Goal: Information Seeking & Learning: Learn about a topic

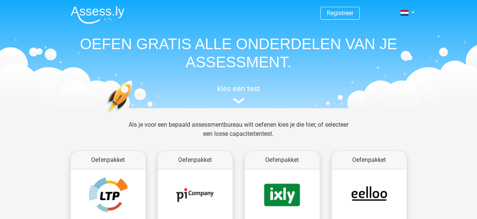
scroll to position [293, 0]
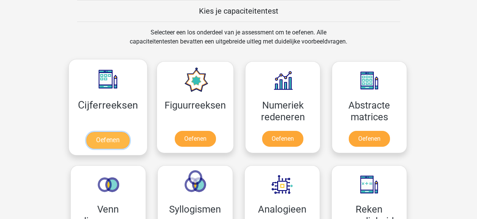
click at [109, 134] on link "Oefenen" at bounding box center [107, 140] width 43 height 17
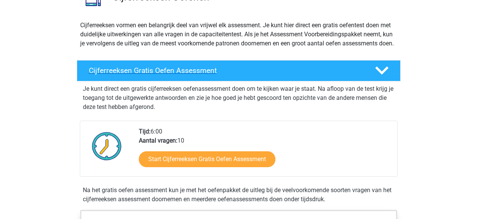
scroll to position [74, 0]
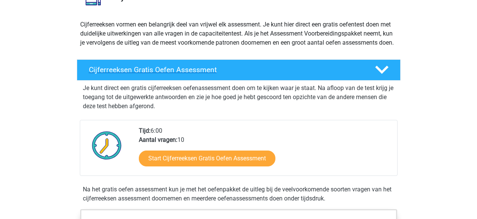
click at [381, 74] on polygon at bounding box center [381, 70] width 13 height 8
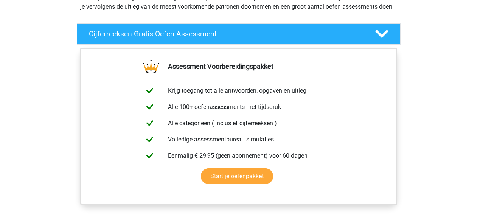
scroll to position [121, 0]
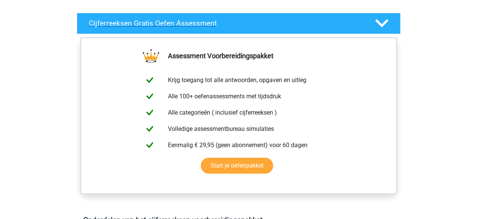
click at [379, 30] on icon at bounding box center [381, 23] width 13 height 13
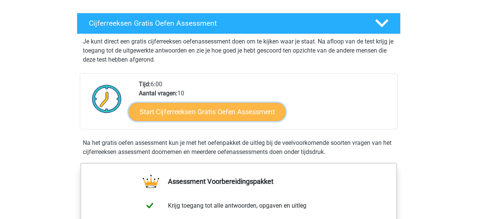
click at [247, 121] on link "Start Cijferreeksen Gratis Oefen Assessment" at bounding box center [207, 111] width 157 height 18
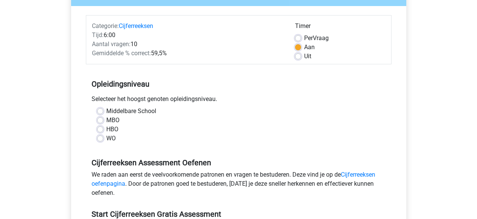
scroll to position [85, 0]
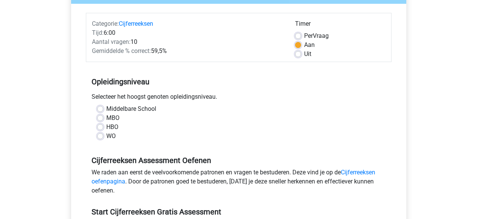
click at [106, 117] on label "MBO" at bounding box center [112, 117] width 13 height 9
click at [98, 117] on input "MBO" at bounding box center [100, 117] width 6 height 8
radio input "true"
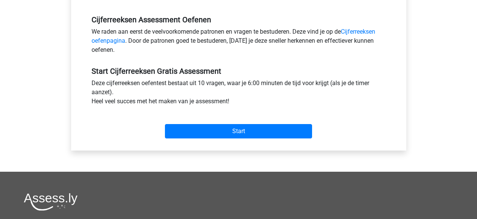
scroll to position [226, 0]
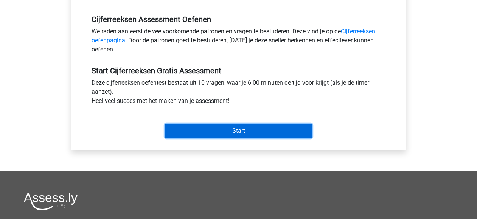
click at [219, 132] on input "Start" at bounding box center [238, 131] width 147 height 14
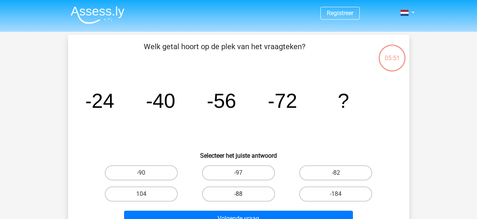
click at [228, 190] on label "-88" at bounding box center [238, 193] width 73 height 15
click at [238, 194] on input "-88" at bounding box center [240, 196] width 5 height 5
radio input "true"
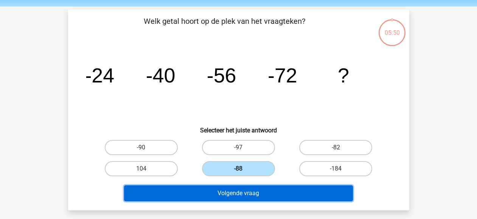
click at [228, 190] on button "Volgende vraag" at bounding box center [238, 193] width 229 height 16
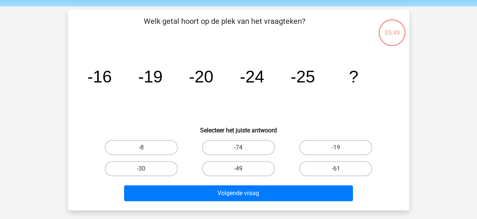
scroll to position [35, 0]
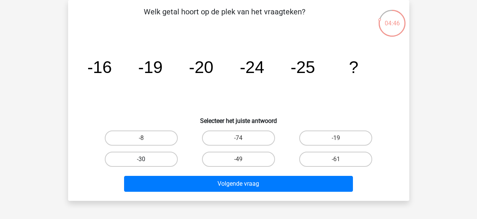
click at [131, 156] on label "-30" at bounding box center [141, 159] width 73 height 15
click at [141, 159] on input "-30" at bounding box center [143, 161] width 5 height 5
radio input "true"
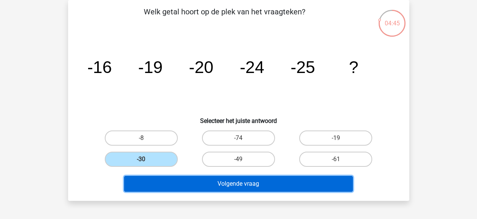
click at [215, 179] on button "Volgende vraag" at bounding box center [238, 184] width 229 height 16
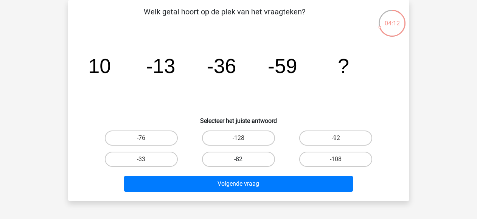
click at [235, 158] on label "-82" at bounding box center [238, 159] width 73 height 15
click at [238, 159] on input "-82" at bounding box center [240, 161] width 5 height 5
radio input "true"
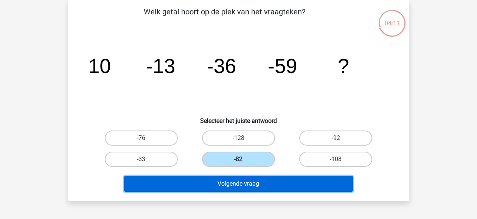
click at [242, 183] on button "Volgende vraag" at bounding box center [238, 184] width 229 height 16
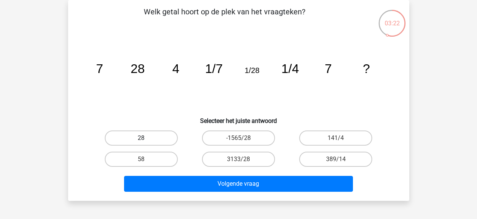
click at [146, 135] on label "28" at bounding box center [141, 137] width 73 height 15
click at [146, 138] on input "28" at bounding box center [143, 140] width 5 height 5
radio input "true"
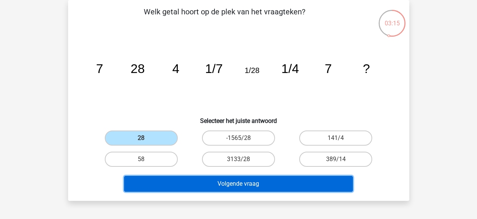
click at [266, 181] on button "Volgende vraag" at bounding box center [238, 184] width 229 height 16
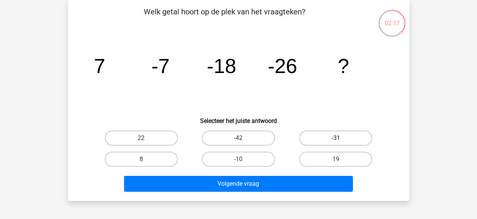
click at [358, 135] on label "-31" at bounding box center [335, 137] width 73 height 15
click at [341, 138] on input "-31" at bounding box center [338, 140] width 5 height 5
radio input "true"
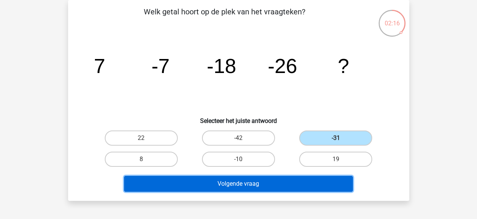
click at [260, 187] on button "Volgende vraag" at bounding box center [238, 184] width 229 height 16
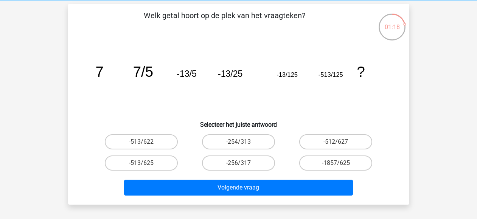
scroll to position [29, 0]
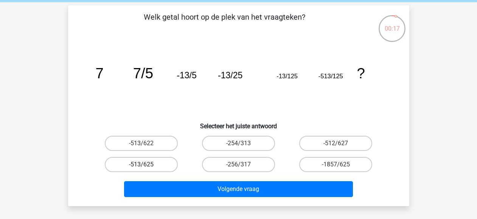
click at [142, 162] on label "-513/625" at bounding box center [141, 164] width 73 height 15
click at [142, 164] on input "-513/625" at bounding box center [143, 166] width 5 height 5
radio input "true"
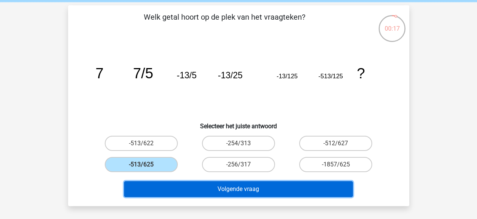
click at [207, 190] on button "Volgende vraag" at bounding box center [238, 189] width 229 height 16
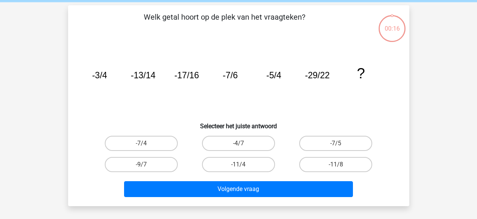
scroll to position [35, 0]
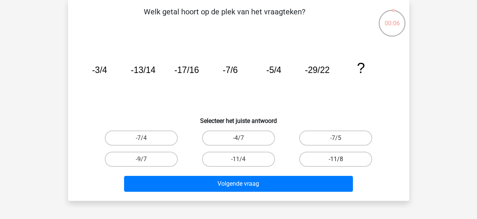
click at [341, 157] on label "-11/8" at bounding box center [335, 159] width 73 height 15
click at [341, 159] on input "-11/8" at bounding box center [338, 161] width 5 height 5
radio input "true"
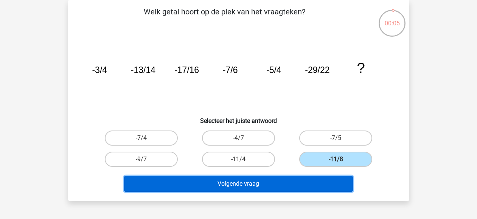
click at [285, 181] on button "Volgende vraag" at bounding box center [238, 184] width 229 height 16
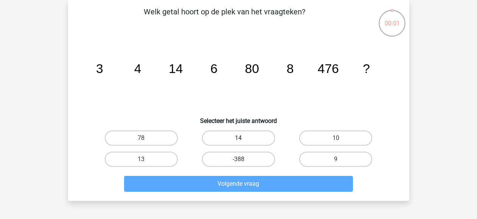
click at [244, 141] on label "14" at bounding box center [238, 137] width 73 height 15
click at [243, 141] on input "14" at bounding box center [240, 140] width 5 height 5
radio input "true"
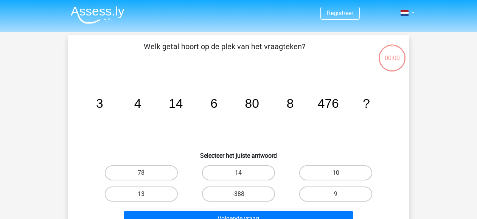
scroll to position [35, 0]
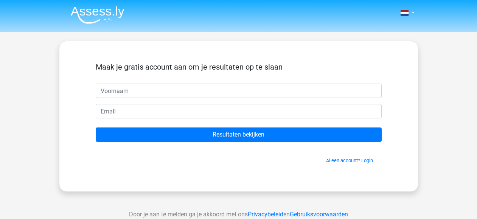
click at [151, 91] on input "text" at bounding box center [239, 91] width 286 height 14
type input "madelon"
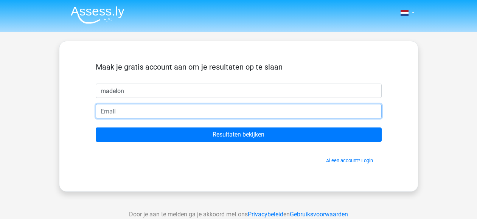
click at [138, 115] on input "email" at bounding box center [239, 111] width 286 height 14
type input "[EMAIL_ADDRESS][DOMAIN_NAME]"
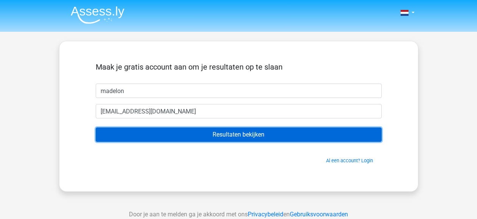
click at [197, 133] on input "Resultaten bekijken" at bounding box center [239, 134] width 286 height 14
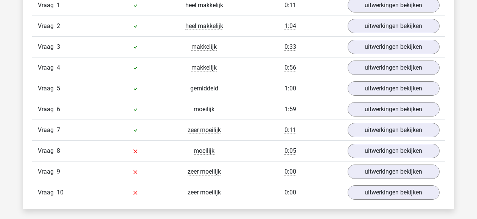
scroll to position [658, 0]
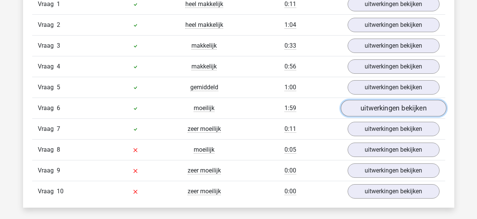
click at [363, 104] on link "uitwerkingen bekijken" at bounding box center [392, 108] width 105 height 17
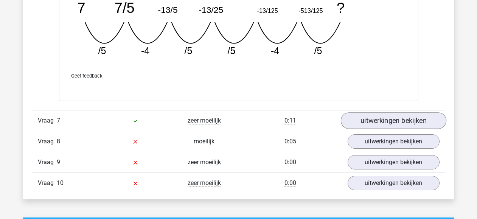
scroll to position [1003, 0]
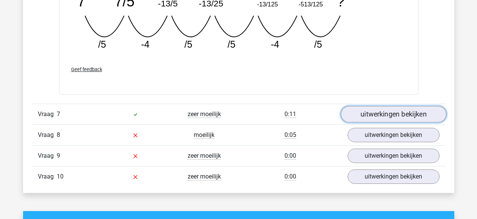
click at [374, 114] on link "uitwerkingen bekijken" at bounding box center [392, 114] width 105 height 17
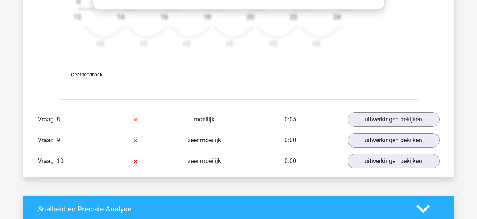
scroll to position [1486, 0]
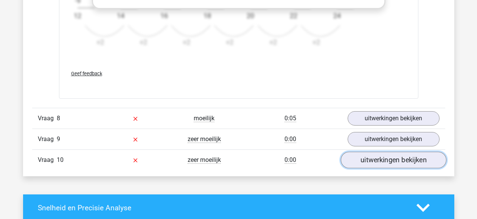
click at [391, 161] on link "uitwerkingen bekijken" at bounding box center [392, 160] width 105 height 17
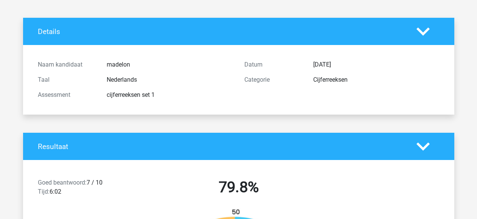
scroll to position [0, 0]
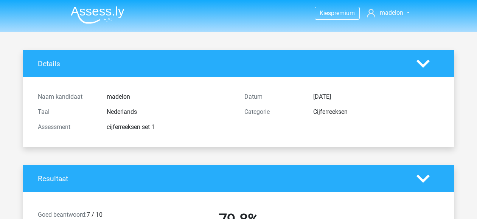
click at [100, 15] on img at bounding box center [98, 15] width 54 height 18
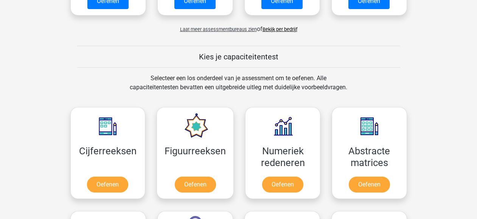
scroll to position [246, 0]
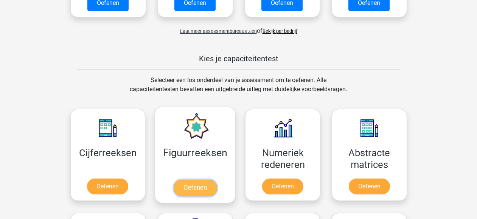
click at [205, 191] on link "Oefenen" at bounding box center [195, 188] width 43 height 17
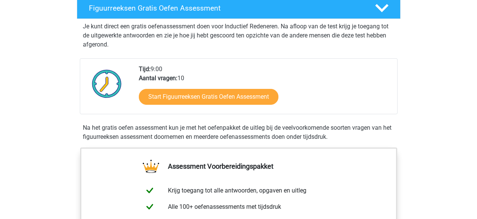
scroll to position [137, 0]
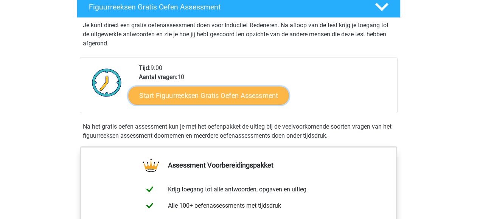
click at [212, 102] on link "Start Figuurreeksen Gratis Oefen Assessment" at bounding box center [208, 95] width 160 height 18
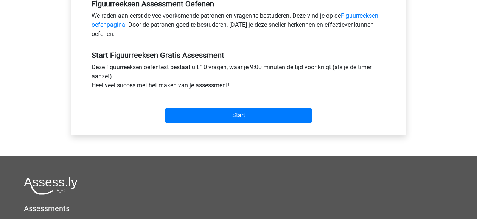
scroll to position [244, 0]
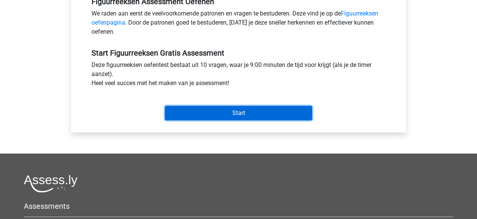
click at [240, 117] on input "Start" at bounding box center [238, 113] width 147 height 14
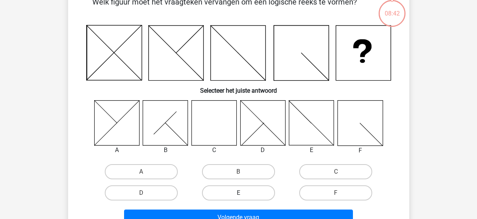
scroll to position [63, 0]
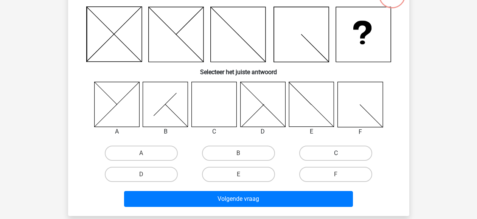
click at [329, 154] on label "C" at bounding box center [335, 153] width 73 height 15
click at [336, 154] on input "C" at bounding box center [338, 155] width 5 height 5
radio input "true"
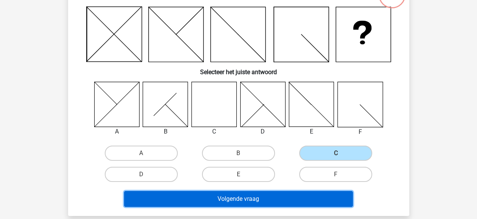
click at [291, 198] on button "Volgende vraag" at bounding box center [238, 199] width 229 height 16
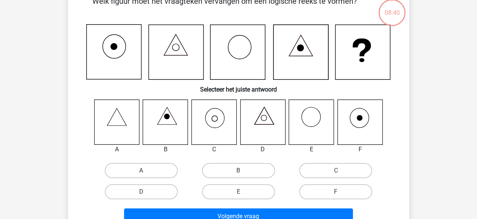
scroll to position [35, 0]
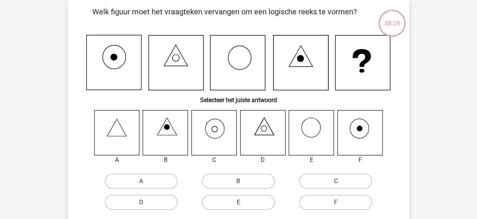
click at [342, 184] on label "C" at bounding box center [335, 181] width 73 height 15
click at [341, 184] on input "C" at bounding box center [338, 183] width 5 height 5
radio input "true"
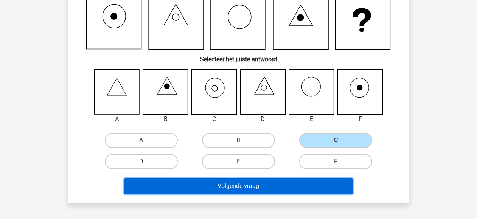
click at [302, 189] on button "Volgende vraag" at bounding box center [238, 186] width 229 height 16
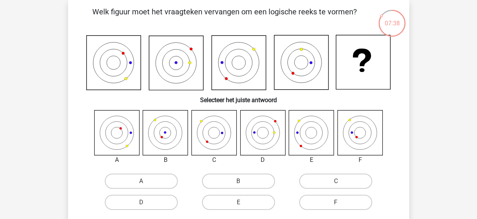
scroll to position [44, 0]
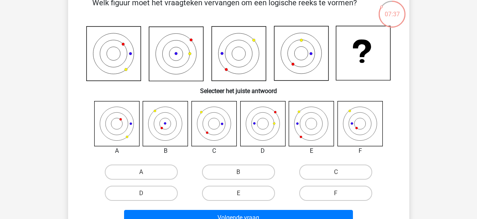
click at [232, 163] on div "B" at bounding box center [238, 171] width 97 height 21
click at [236, 177] on label "B" at bounding box center [238, 171] width 73 height 15
click at [238, 177] on input "B" at bounding box center [240, 174] width 5 height 5
radio input "true"
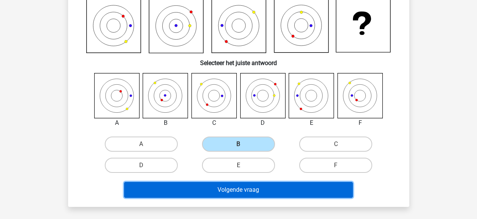
click at [238, 195] on button "Volgende vraag" at bounding box center [238, 190] width 229 height 16
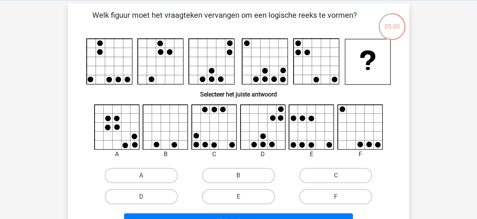
scroll to position [49, 0]
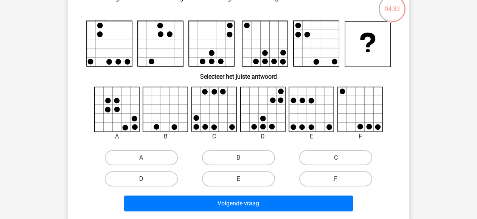
click at [155, 186] on label "D" at bounding box center [141, 178] width 73 height 15
click at [146, 184] on input "D" at bounding box center [143, 181] width 5 height 5
radio input "true"
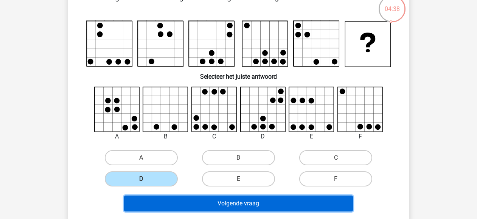
click at [183, 195] on button "Volgende vraag" at bounding box center [238, 203] width 229 height 16
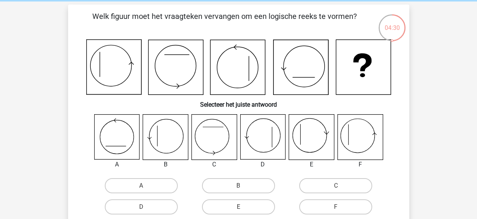
scroll to position [43, 0]
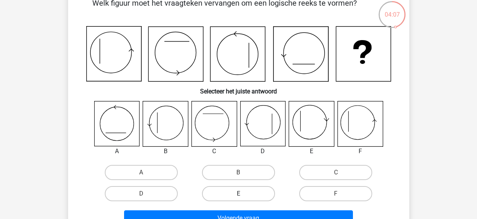
click at [230, 192] on label "E" at bounding box center [238, 193] width 73 height 15
click at [238, 194] on input "E" at bounding box center [240, 196] width 5 height 5
radio input "true"
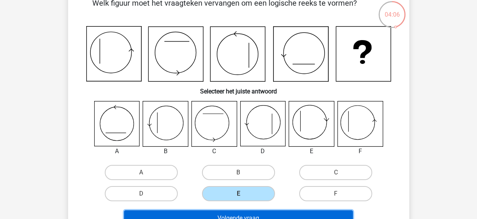
click at [232, 213] on button "Volgende vraag" at bounding box center [238, 218] width 229 height 16
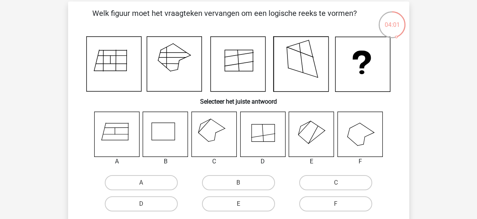
scroll to position [36, 0]
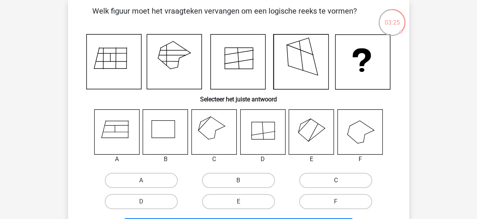
click at [347, 181] on label "C" at bounding box center [335, 180] width 73 height 15
click at [341, 181] on input "C" at bounding box center [338, 182] width 5 height 5
radio input "true"
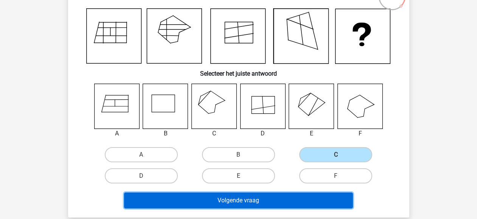
click at [281, 193] on button "Volgende vraag" at bounding box center [238, 200] width 229 height 16
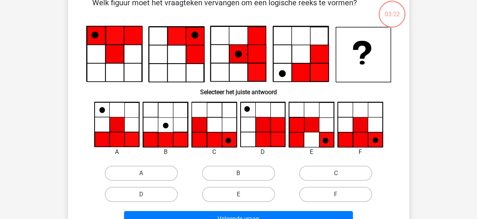
scroll to position [35, 0]
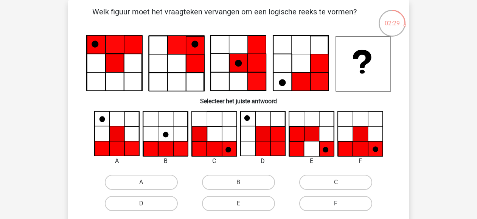
click at [323, 203] on label "F" at bounding box center [335, 203] width 73 height 15
click at [336, 203] on input "F" at bounding box center [338, 205] width 5 height 5
radio input "true"
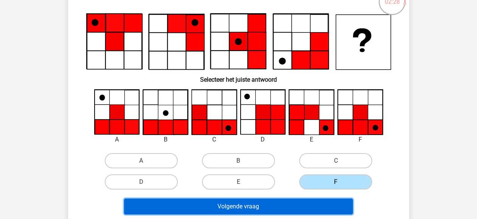
click at [314, 206] on button "Volgende vraag" at bounding box center [238, 206] width 229 height 16
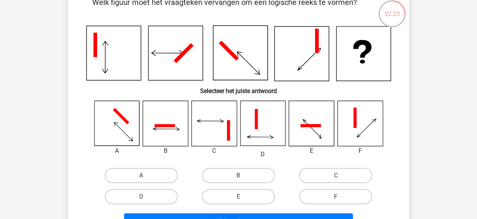
scroll to position [40, 0]
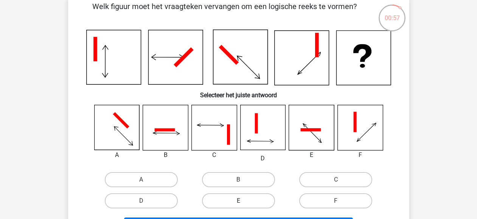
click at [229, 201] on label "E" at bounding box center [238, 200] width 73 height 15
click at [238, 201] on input "E" at bounding box center [240, 203] width 5 height 5
radio input "true"
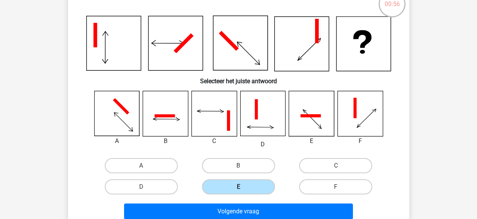
scroll to position [61, 0]
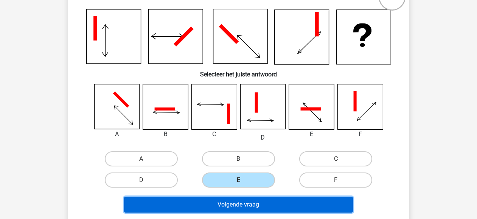
click at [228, 201] on button "Volgende vraag" at bounding box center [238, 205] width 229 height 16
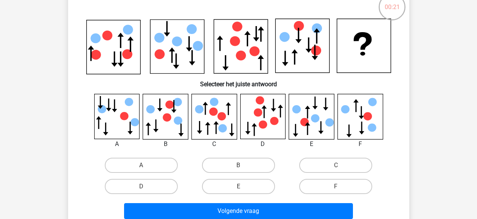
scroll to position [51, 0]
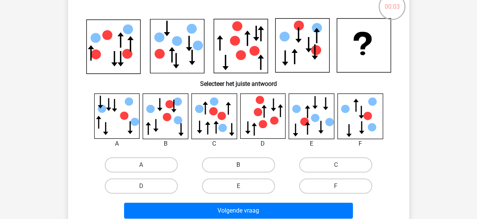
click at [222, 170] on label "B" at bounding box center [238, 164] width 73 height 15
click at [238, 170] on input "B" at bounding box center [240, 167] width 5 height 5
radio input "true"
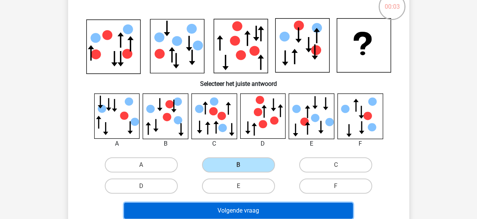
click at [230, 203] on button "Volgende vraag" at bounding box center [238, 211] width 229 height 16
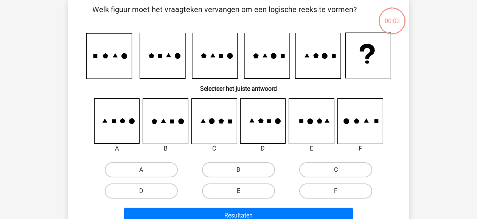
scroll to position [35, 0]
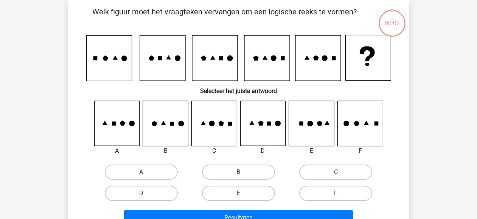
click at [234, 170] on label "B" at bounding box center [238, 171] width 73 height 15
click at [238, 172] on input "B" at bounding box center [240, 174] width 5 height 5
radio input "true"
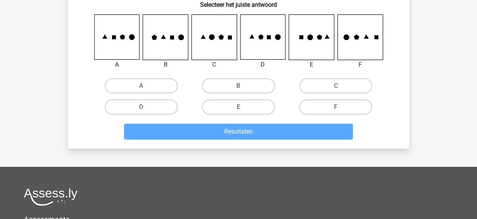
scroll to position [127, 0]
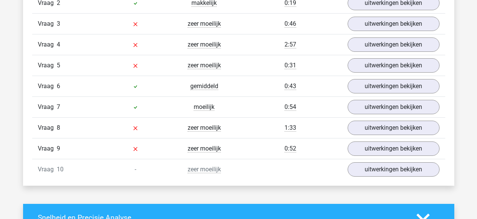
scroll to position [640, 0]
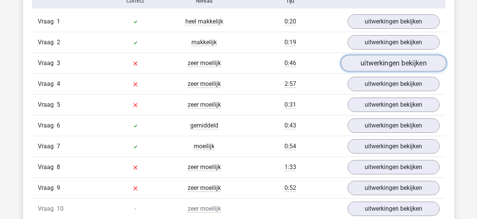
click at [411, 62] on link "uitwerkingen bekijken" at bounding box center [392, 63] width 105 height 17
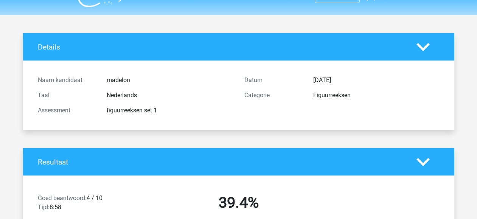
scroll to position [0, 0]
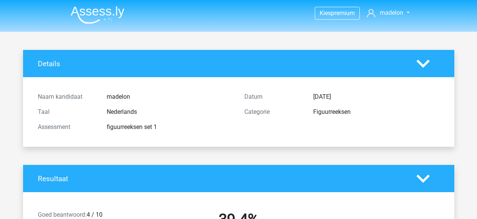
click at [110, 6] on img at bounding box center [98, 15] width 54 height 18
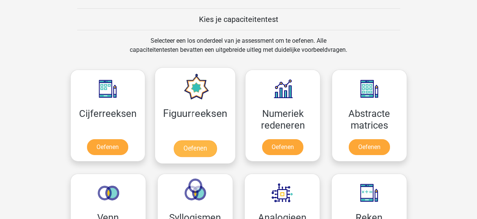
scroll to position [283, 0]
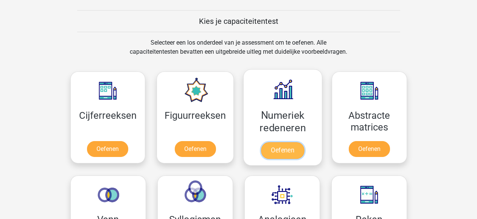
click at [290, 148] on link "Oefenen" at bounding box center [282, 150] width 43 height 17
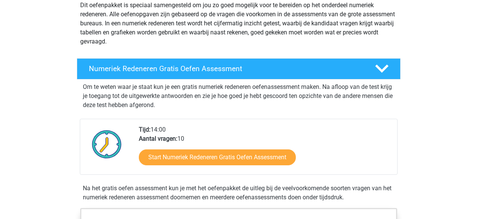
scroll to position [105, 0]
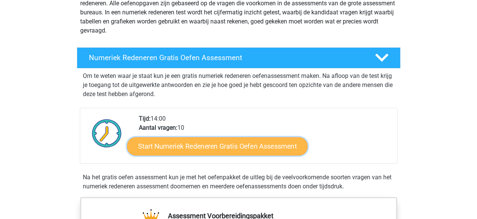
click at [259, 147] on link "Start Numeriek Redeneren Gratis Oefen Assessment" at bounding box center [217, 146] width 180 height 18
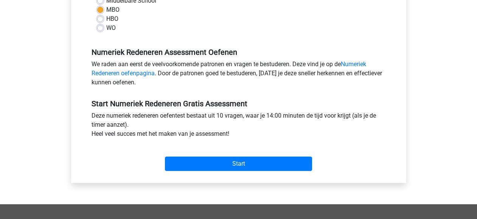
scroll to position [198, 0]
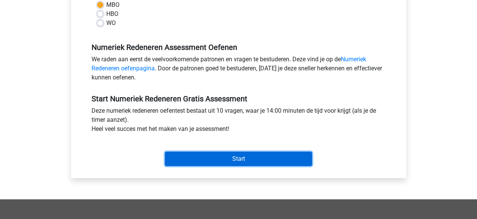
click at [257, 162] on input "Start" at bounding box center [238, 159] width 147 height 14
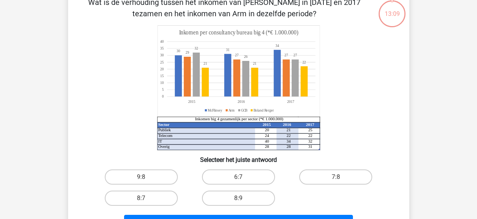
scroll to position [57, 0]
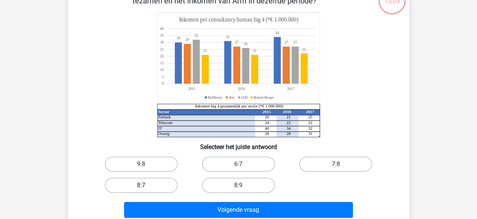
click at [139, 185] on label "8:7" at bounding box center [141, 185] width 73 height 15
click at [141, 185] on input "8:7" at bounding box center [143, 187] width 5 height 5
radio input "true"
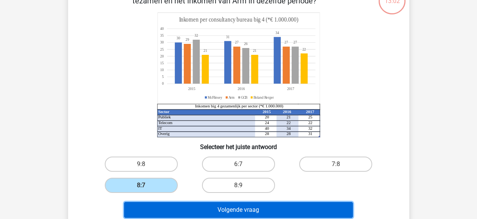
click at [181, 208] on button "Volgende vraag" at bounding box center [238, 210] width 229 height 16
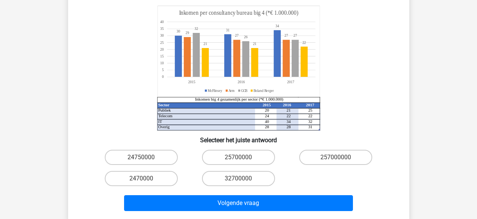
scroll to position [115, 0]
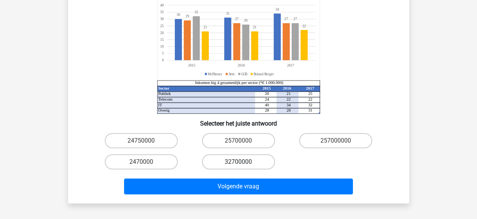
click at [221, 156] on label "32700000" at bounding box center [238, 161] width 73 height 15
click at [238, 162] on input "32700000" at bounding box center [240, 164] width 5 height 5
radio input "true"
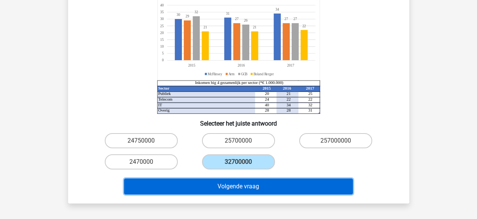
click at [219, 178] on button "Volgende vraag" at bounding box center [238, 186] width 229 height 16
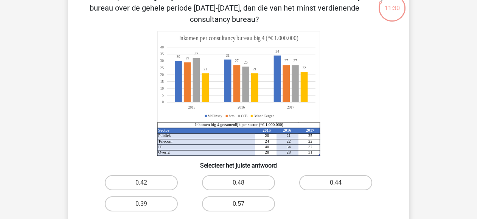
scroll to position [65, 0]
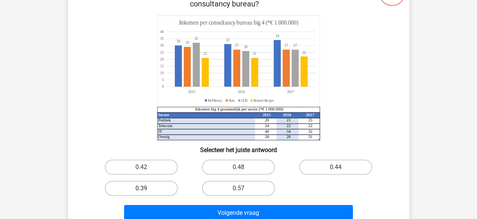
click at [162, 189] on label "0.39" at bounding box center [141, 188] width 73 height 15
click at [146, 189] on input "0.39" at bounding box center [143, 190] width 5 height 5
radio input "true"
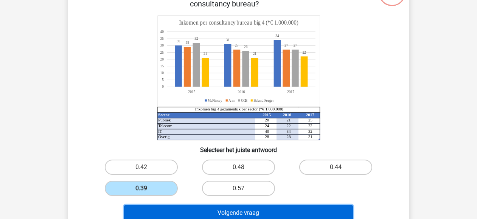
click at [175, 208] on button "Volgende vraag" at bounding box center [238, 213] width 229 height 16
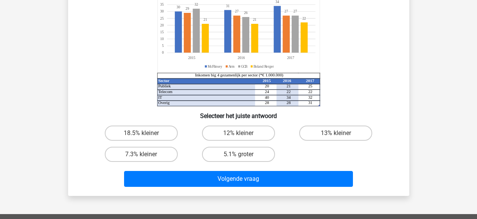
scroll to position [93, 0]
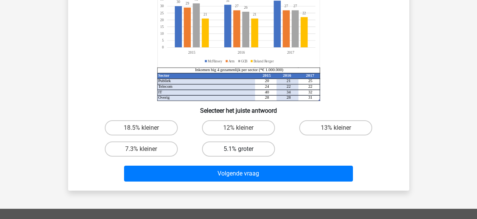
click at [218, 143] on label "5.1% groter" at bounding box center [238, 148] width 73 height 15
click at [238, 149] on input "5.1% groter" at bounding box center [240, 151] width 5 height 5
radio input "true"
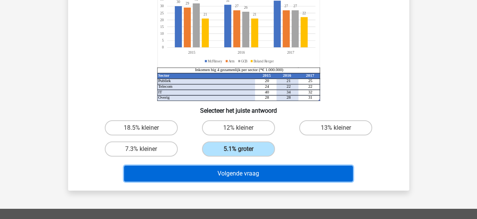
click at [215, 175] on button "Volgende vraag" at bounding box center [238, 174] width 229 height 16
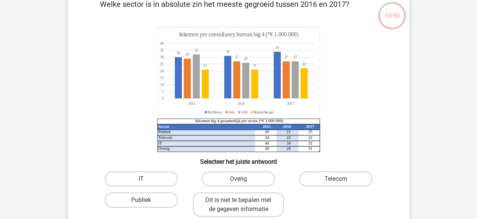
scroll to position [47, 0]
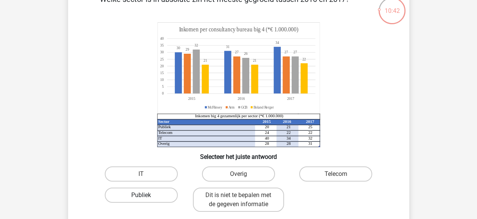
click at [167, 197] on label "Publiek" at bounding box center [141, 195] width 73 height 15
click at [146, 197] on input "Publiek" at bounding box center [143, 197] width 5 height 5
radio input "true"
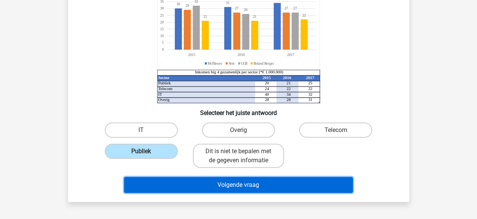
click at [201, 177] on button "Volgende vraag" at bounding box center [238, 185] width 229 height 16
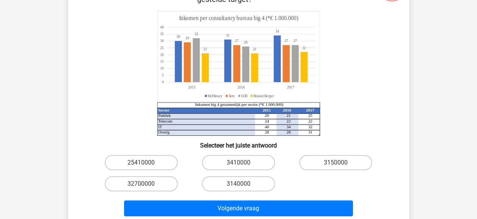
scroll to position [75, 0]
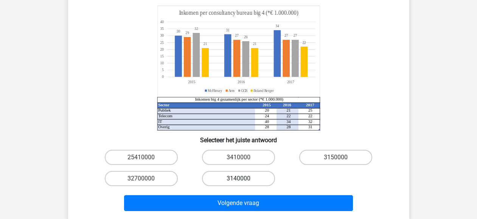
click at [203, 179] on label "3140000" at bounding box center [238, 178] width 73 height 15
click at [238, 179] on input "3140000" at bounding box center [240, 180] width 5 height 5
radio input "true"
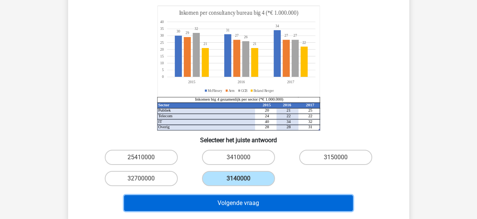
click at [203, 197] on button "Volgende vraag" at bounding box center [238, 203] width 229 height 16
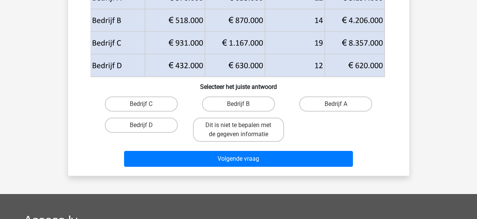
scroll to position [119, 0]
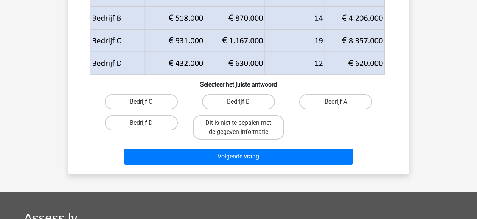
click at [157, 105] on label "Bedrijf C" at bounding box center [141, 101] width 73 height 15
click at [146, 105] on input "Bedrijf C" at bounding box center [143, 104] width 5 height 5
radio input "true"
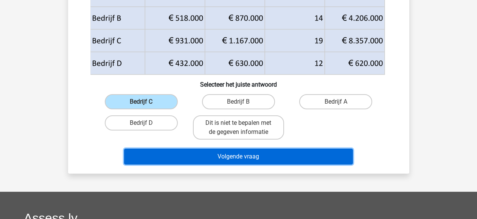
click at [192, 155] on button "Volgende vraag" at bounding box center [238, 157] width 229 height 16
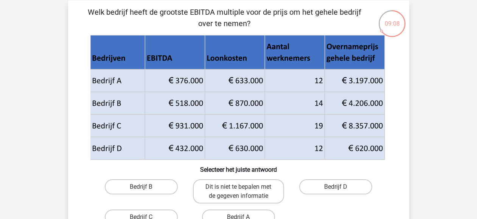
scroll to position [32, 0]
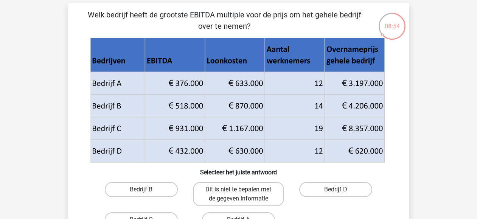
click at [215, 189] on label "Dit is niet te bepalen met de gegeven informatie" at bounding box center [238, 194] width 91 height 24
click at [238, 189] on input "Dit is niet te bepalen met de gegeven informatie" at bounding box center [240, 191] width 5 height 5
radio input "true"
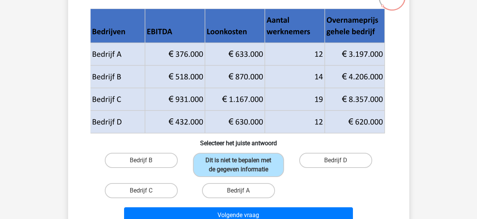
scroll to position [62, 0]
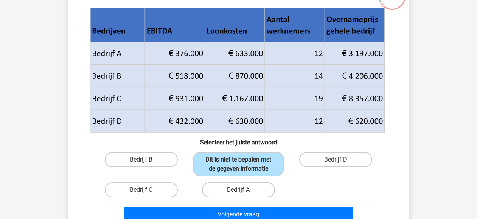
click at [242, 199] on div "Bedrijf A" at bounding box center [238, 189] width 97 height 21
click at [243, 194] on label "Bedrijf A" at bounding box center [238, 189] width 73 height 15
click at [243, 194] on input "Bedrijf A" at bounding box center [240, 192] width 5 height 5
radio input "true"
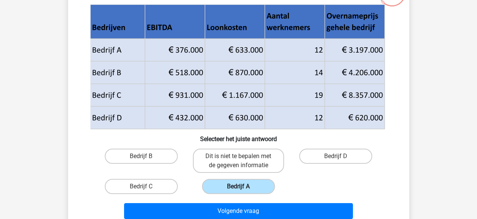
scroll to position [73, 0]
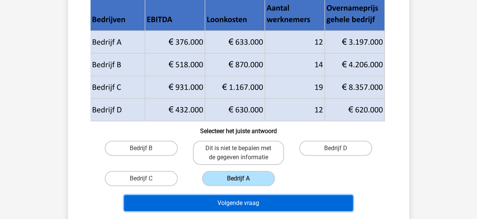
click at [239, 206] on button "Volgende vraag" at bounding box center [238, 203] width 229 height 16
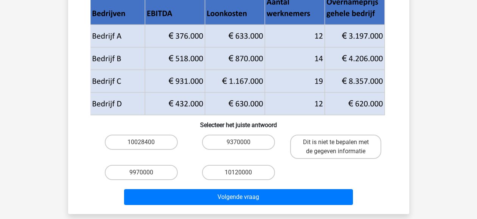
scroll to position [105, 0]
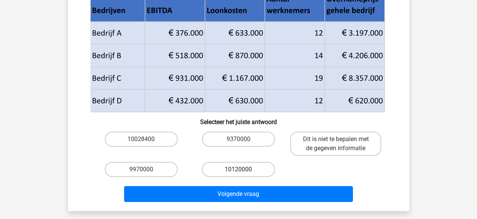
click at [257, 174] on label "10120000" at bounding box center [238, 169] width 73 height 15
click at [243, 174] on input "10120000" at bounding box center [240, 171] width 5 height 5
radio input "true"
click at [329, 146] on label "Dit is niet te bepalen met de gegeven informatie" at bounding box center [335, 144] width 91 height 24
click at [336, 144] on input "Dit is niet te bepalen met de gegeven informatie" at bounding box center [338, 141] width 5 height 5
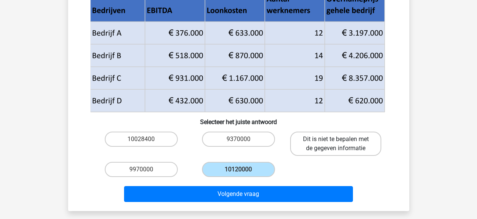
radio input "true"
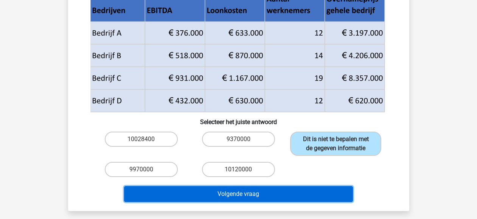
click at [312, 194] on button "Volgende vraag" at bounding box center [238, 194] width 229 height 16
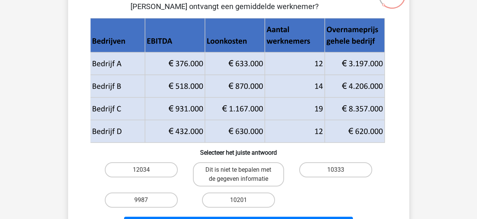
scroll to position [70, 0]
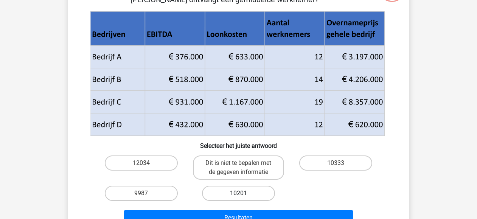
click at [259, 186] on label "10201" at bounding box center [238, 193] width 73 height 15
click at [243, 193] on input "10201" at bounding box center [240, 195] width 5 height 5
radio input "true"
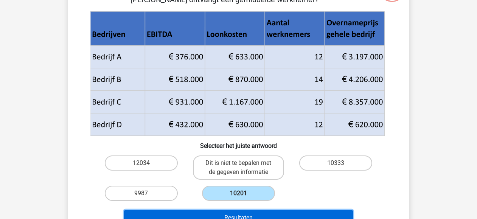
click at [256, 214] on button "Resultaten" at bounding box center [238, 218] width 229 height 16
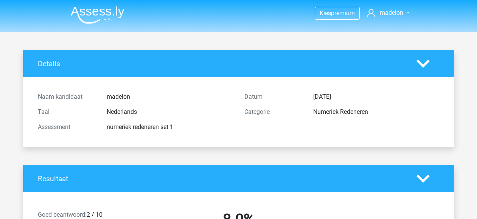
click at [116, 7] on img at bounding box center [98, 15] width 54 height 18
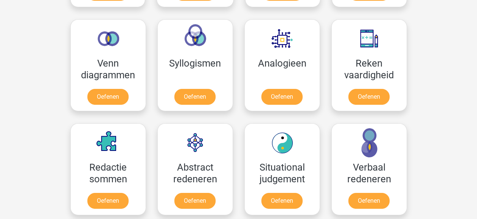
scroll to position [442, 0]
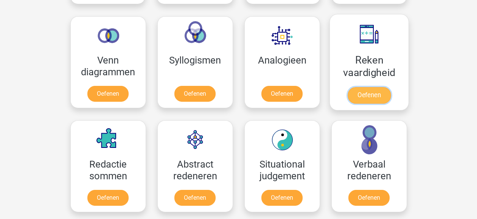
click at [372, 95] on link "Oefenen" at bounding box center [368, 95] width 43 height 17
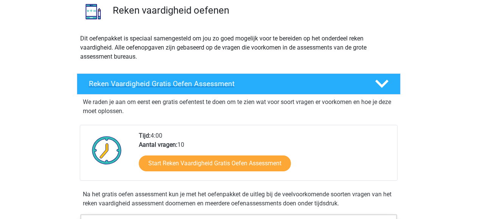
scroll to position [79, 0]
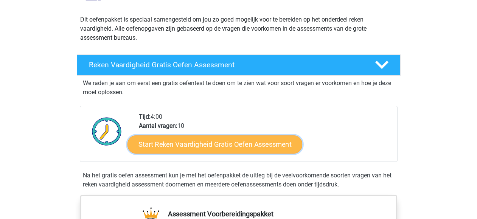
click at [262, 149] on link "Start Reken Vaardigheid Gratis Oefen Assessment" at bounding box center [214, 144] width 175 height 18
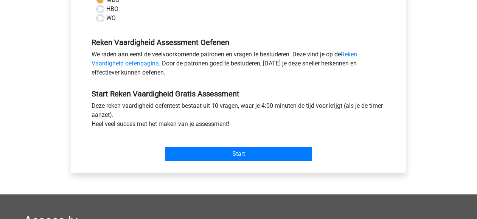
scroll to position [217, 0]
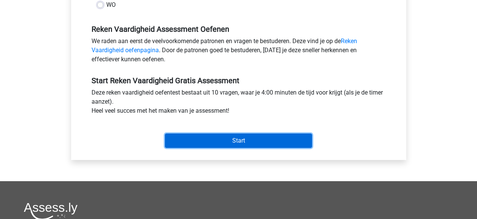
click at [258, 139] on input "Start" at bounding box center [238, 140] width 147 height 14
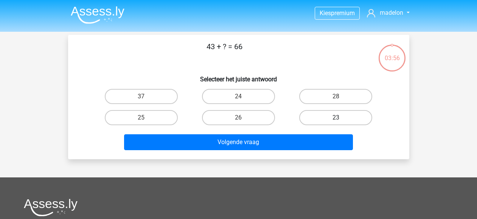
click at [344, 112] on label "23" at bounding box center [335, 117] width 73 height 15
click at [341, 118] on input "23" at bounding box center [338, 120] width 5 height 5
radio input "true"
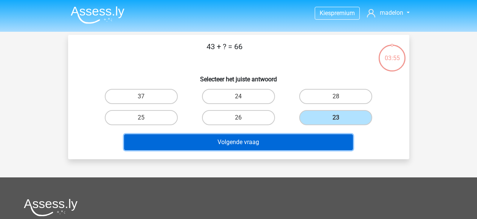
click at [325, 139] on button "Volgende vraag" at bounding box center [238, 142] width 229 height 16
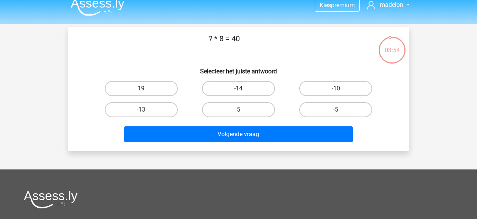
scroll to position [3, 0]
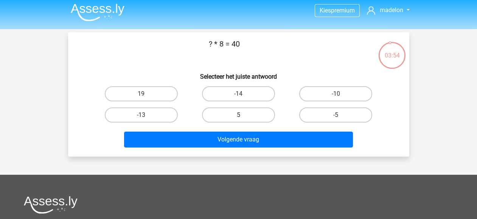
click at [231, 117] on label "5" at bounding box center [238, 114] width 73 height 15
click at [238, 117] on input "5" at bounding box center [240, 117] width 5 height 5
radio input "true"
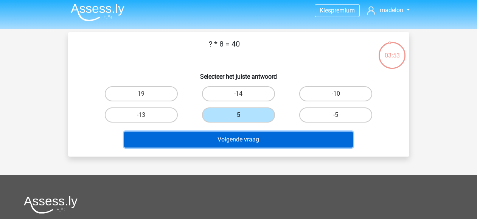
click at [231, 137] on button "Volgende vraag" at bounding box center [238, 140] width 229 height 16
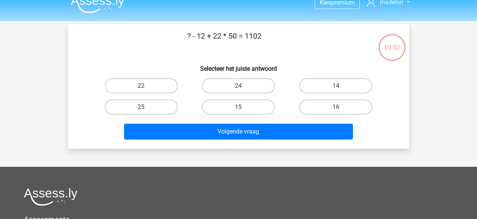
scroll to position [0, 0]
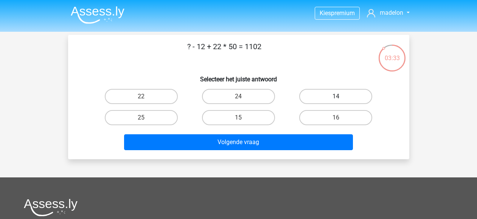
click at [322, 92] on label "14" at bounding box center [335, 96] width 73 height 15
click at [336, 96] on input "14" at bounding box center [338, 98] width 5 height 5
radio input "true"
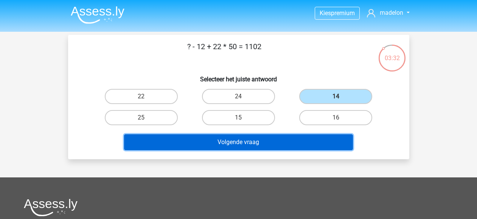
click at [277, 139] on button "Volgende vraag" at bounding box center [238, 142] width 229 height 16
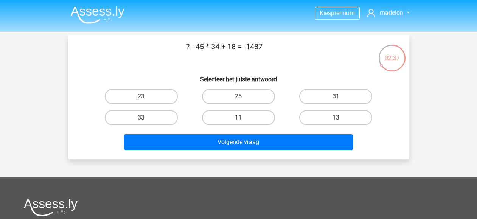
click at [237, 112] on label "11" at bounding box center [238, 117] width 73 height 15
click at [238, 118] on input "11" at bounding box center [240, 120] width 5 height 5
radio input "true"
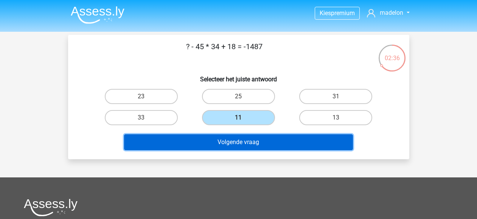
click at [236, 141] on button "Volgende vraag" at bounding box center [238, 142] width 229 height 16
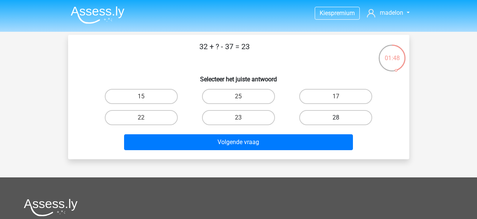
click at [338, 117] on label "28" at bounding box center [335, 117] width 73 height 15
click at [338, 118] on input "28" at bounding box center [338, 120] width 5 height 5
radio input "true"
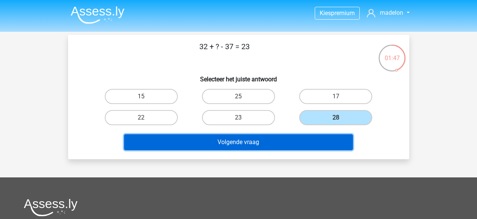
click at [296, 138] on button "Volgende vraag" at bounding box center [238, 142] width 229 height 16
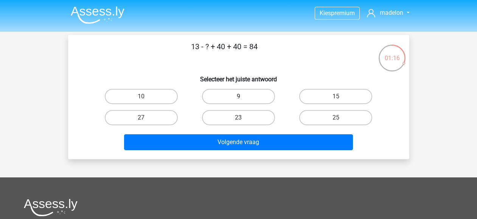
click at [236, 96] on label "9" at bounding box center [238, 96] width 73 height 15
click at [238, 96] on input "9" at bounding box center [240, 98] width 5 height 5
radio input "true"
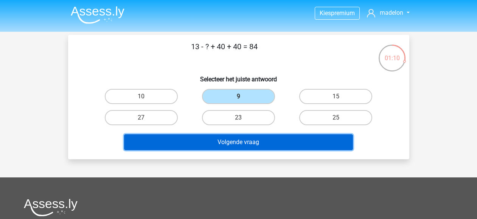
click at [237, 138] on button "Volgende vraag" at bounding box center [238, 142] width 229 height 16
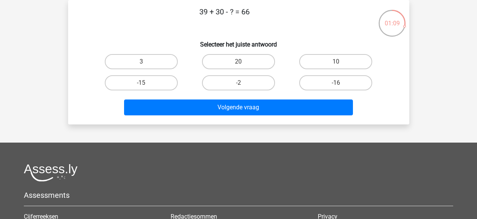
scroll to position [5, 0]
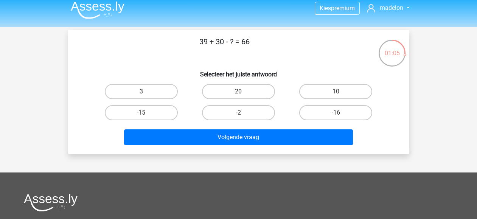
click at [150, 96] on label "3" at bounding box center [141, 91] width 73 height 15
click at [146, 96] on input "3" at bounding box center [143, 93] width 5 height 5
radio input "true"
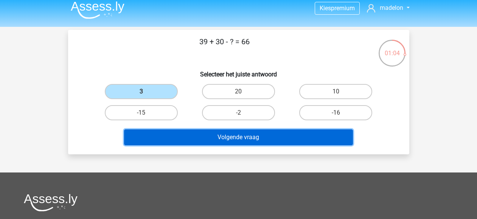
click at [200, 138] on button "Volgende vraag" at bounding box center [238, 137] width 229 height 16
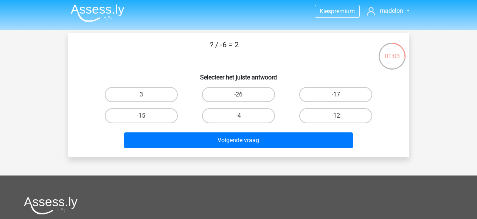
scroll to position [2, 0]
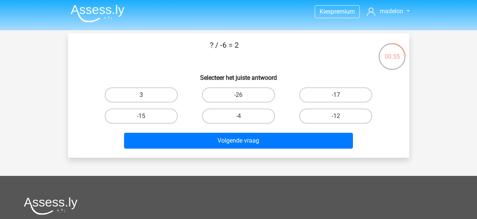
click at [137, 99] on label "3" at bounding box center [141, 94] width 73 height 15
click at [141, 99] on input "3" at bounding box center [143, 97] width 5 height 5
radio input "true"
click at [318, 112] on label "-12" at bounding box center [335, 115] width 73 height 15
click at [336, 116] on input "-12" at bounding box center [338, 118] width 5 height 5
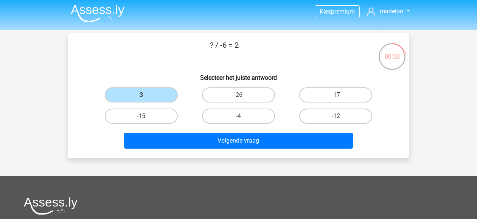
radio input "true"
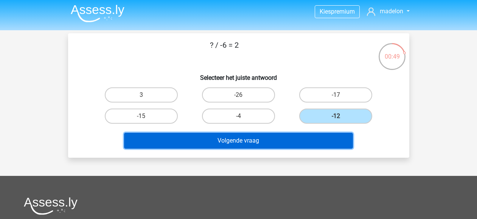
click at [268, 142] on button "Volgende vraag" at bounding box center [238, 141] width 229 height 16
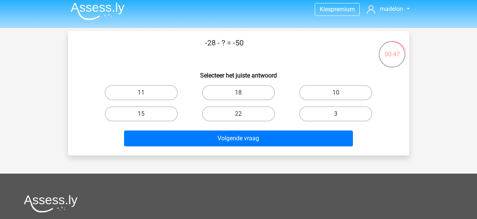
scroll to position [3, 0]
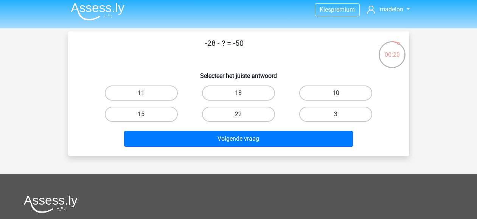
click at [239, 117] on input "22" at bounding box center [240, 116] width 5 height 5
radio input "true"
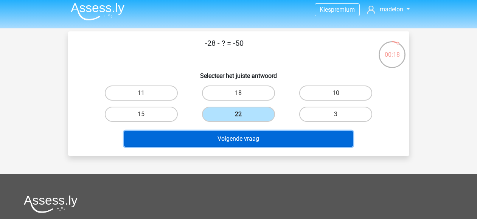
click at [240, 142] on button "Volgende vraag" at bounding box center [238, 139] width 229 height 16
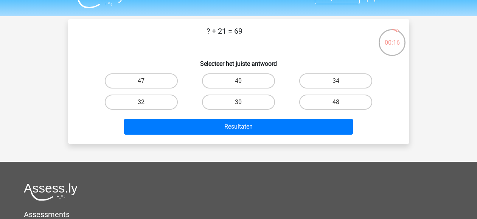
scroll to position [5, 0]
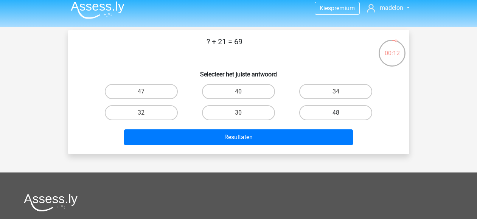
click at [321, 113] on label "48" at bounding box center [335, 112] width 73 height 15
click at [336, 113] on input "48" at bounding box center [338, 115] width 5 height 5
radio input "true"
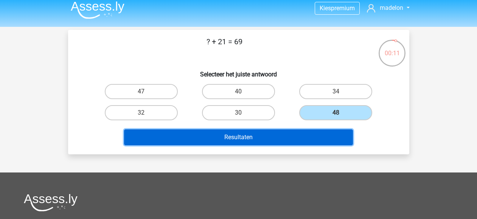
click at [313, 135] on button "Resultaten" at bounding box center [238, 137] width 229 height 16
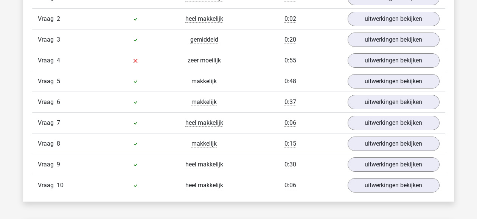
scroll to position [665, 0]
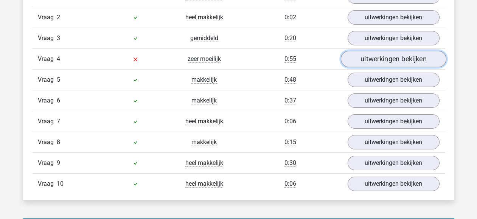
click at [393, 63] on link "uitwerkingen bekijken" at bounding box center [392, 59] width 105 height 17
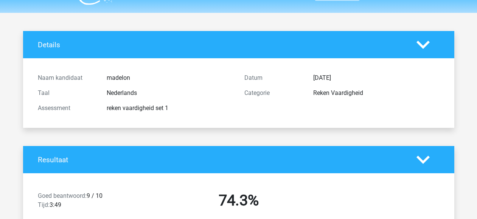
scroll to position [0, 0]
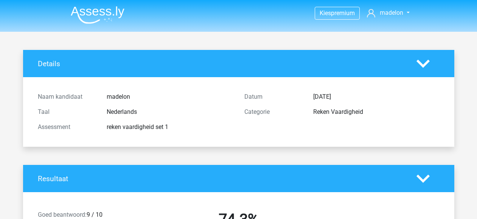
click at [116, 11] on img at bounding box center [98, 15] width 54 height 18
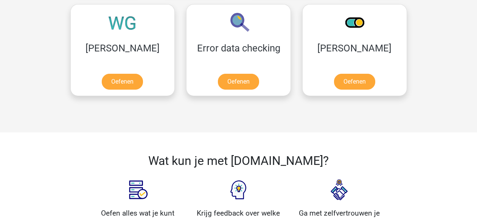
scroll to position [658, 0]
